Goal: Navigation & Orientation: Find specific page/section

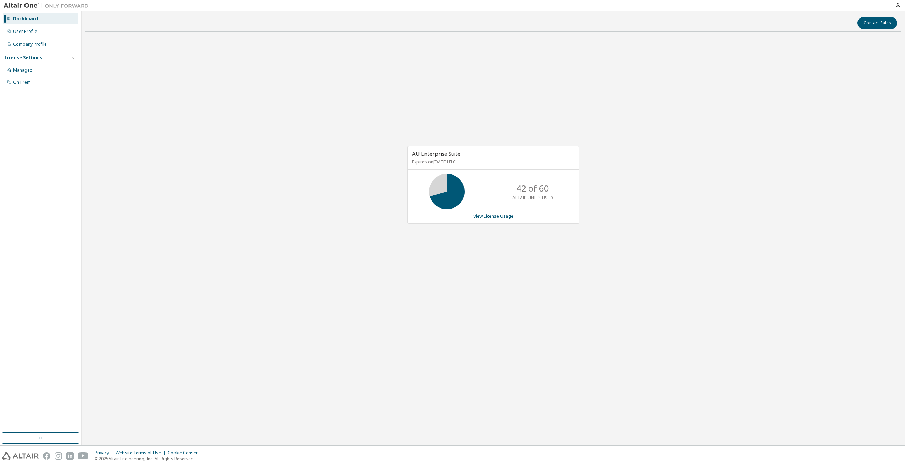
click at [389, 392] on div "Contact Sales AU Enterprise Suite Expires on November 16, 2025 UTC 42 of 60 ALT…" at bounding box center [493, 228] width 816 height 427
click at [539, 337] on div "AU Enterprise Suite Expires on November 16, 2025 UTC 21 of 60 ALTAIR UNITS USED…" at bounding box center [493, 188] width 816 height 303
click at [535, 356] on div "Contact Sales AU Enterprise Suite Expires on November 16, 2025 UTC 21 of 60 ALT…" at bounding box center [493, 228] width 816 height 427
